Goal: Information Seeking & Learning: Learn about a topic

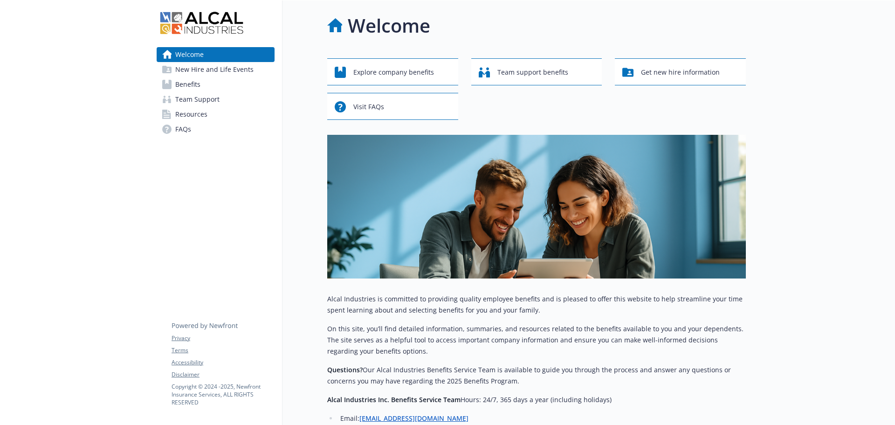
click at [190, 85] on span "Benefits" at bounding box center [187, 84] width 25 height 15
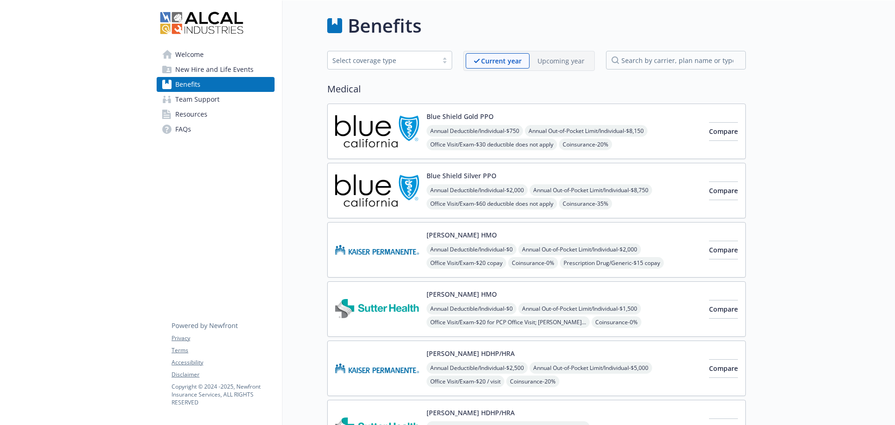
click at [387, 250] on img at bounding box center [377, 250] width 84 height 40
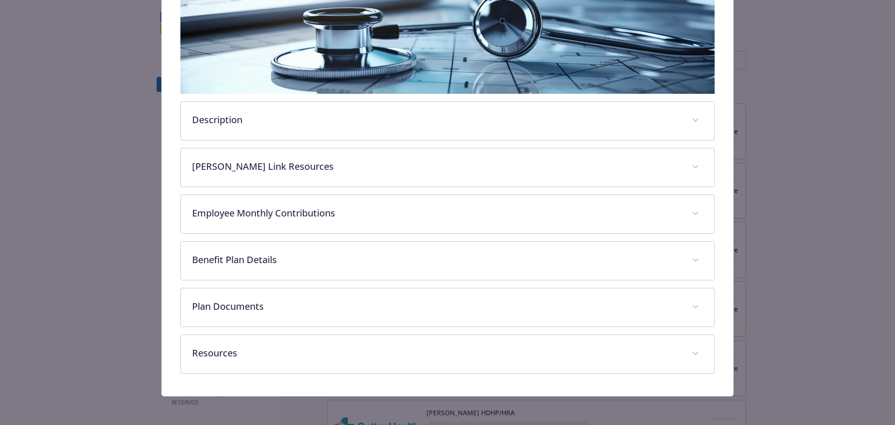
scroll to position [175, 0]
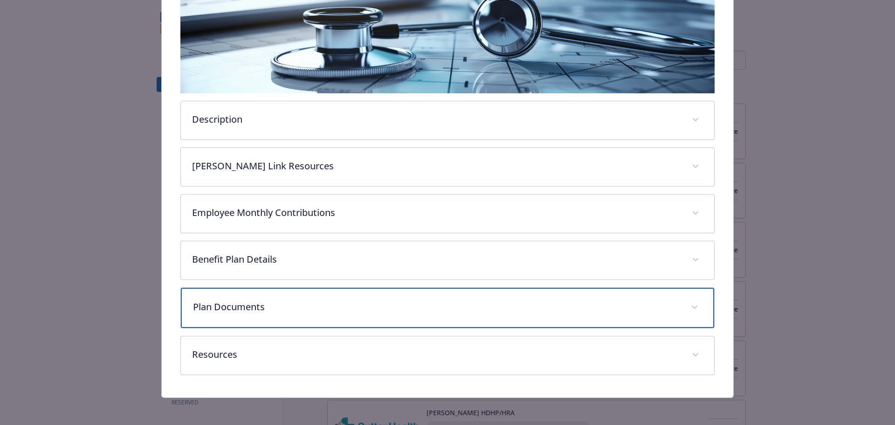
click at [351, 316] on div "Plan Documents" at bounding box center [448, 308] width 534 height 40
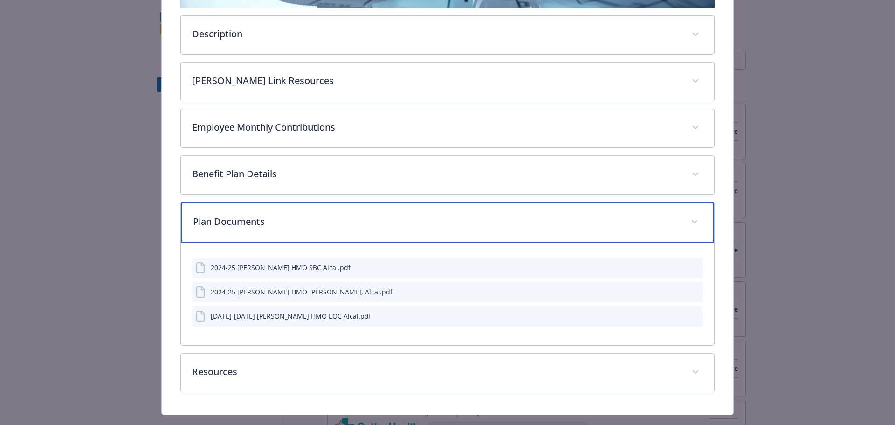
scroll to position [269, 0]
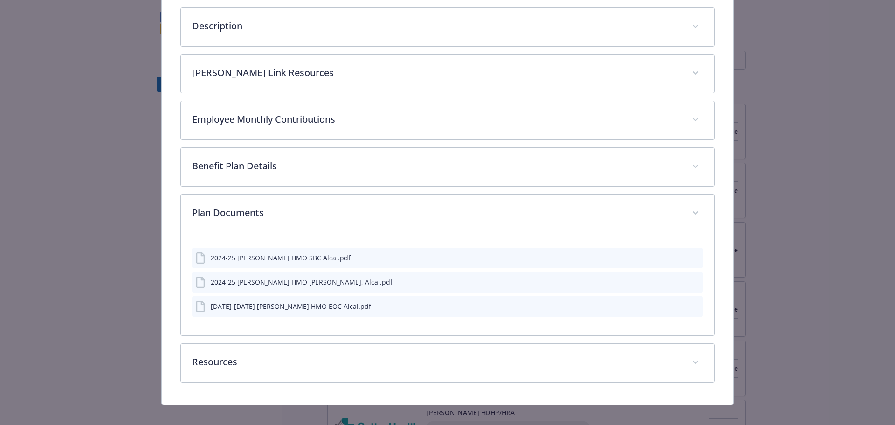
click at [357, 282] on div "2024-25 [PERSON_NAME] HMO [PERSON_NAME], Alcal.pdf" at bounding box center [447, 282] width 511 height 21
click at [690, 281] on icon "preview file" at bounding box center [694, 281] width 8 height 7
